Goal: Information Seeking & Learning: Learn about a topic

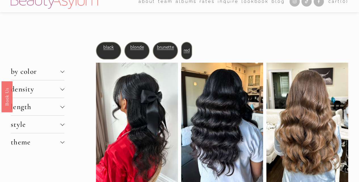
click at [56, 89] on span "density" at bounding box center [36, 88] width 50 height 9
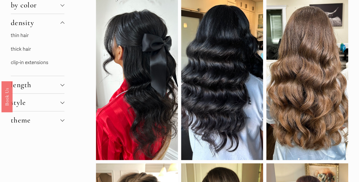
scroll to position [77, 0]
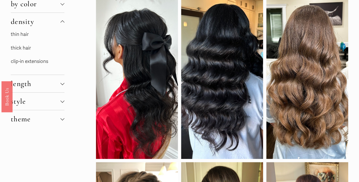
click at [64, 82] on div at bounding box center [63, 83] width 4 height 4
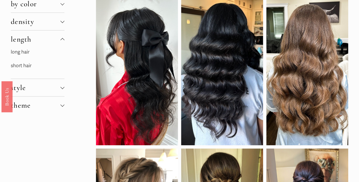
click at [23, 66] on link "short hair" at bounding box center [21, 66] width 21 height 6
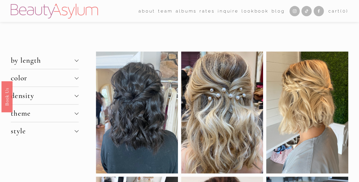
click at [33, 95] on span "density" at bounding box center [43, 95] width 64 height 9
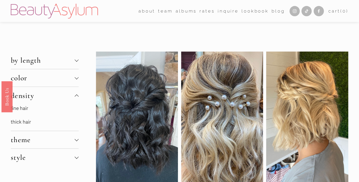
click at [22, 108] on link "fine hair" at bounding box center [19, 108] width 17 height 6
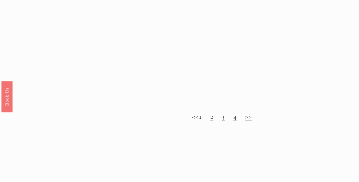
scroll to position [503, 0]
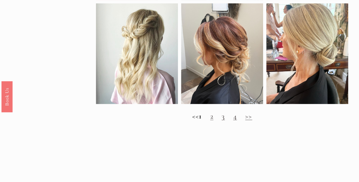
click at [218, 120] on h2 "<< 1 2 3 4 >>" at bounding box center [222, 115] width 253 height 9
click at [214, 120] on link "2" at bounding box center [212, 115] width 3 height 9
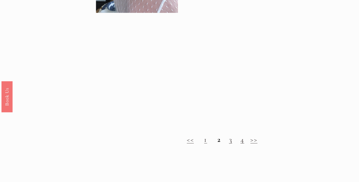
scroll to position [462, 0]
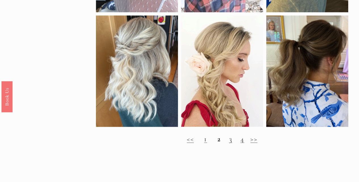
click at [230, 143] on link "3" at bounding box center [230, 138] width 3 height 9
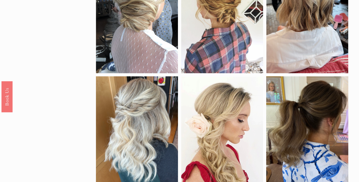
scroll to position [464, 0]
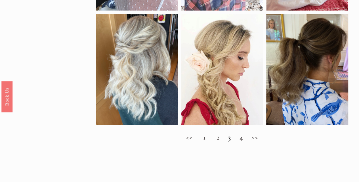
click at [240, 141] on link "4" at bounding box center [242, 136] width 4 height 9
